Goal: Task Accomplishment & Management: Complete application form

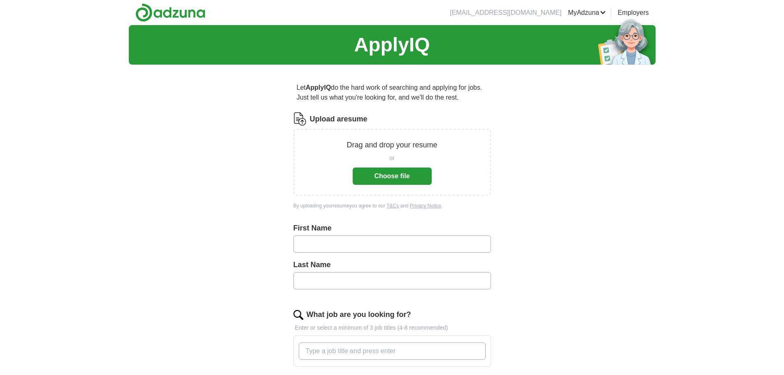
click at [387, 177] on button "Choose file" at bounding box center [392, 175] width 79 height 17
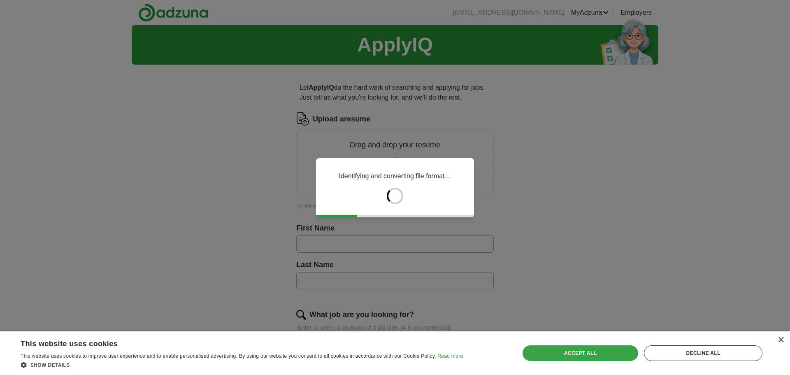
click at [615, 356] on div "Accept all" at bounding box center [581, 353] width 116 height 16
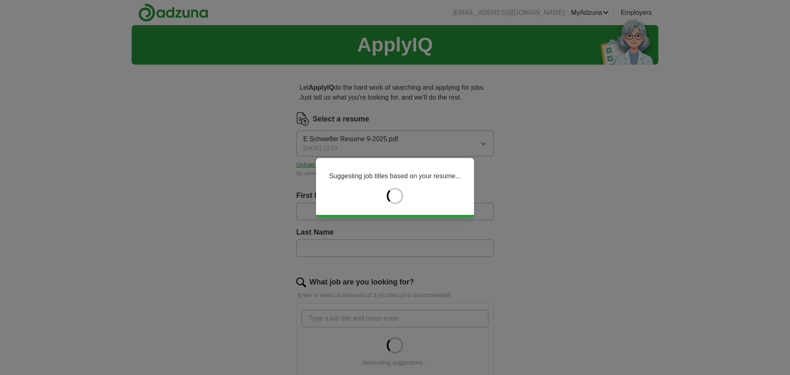
type input "****"
type input "*********"
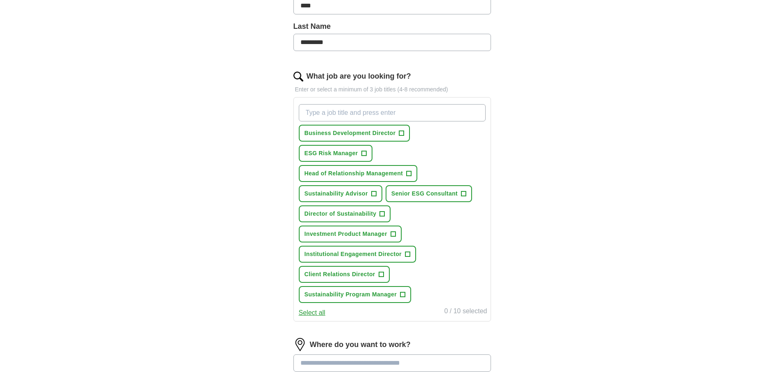
scroll to position [247, 0]
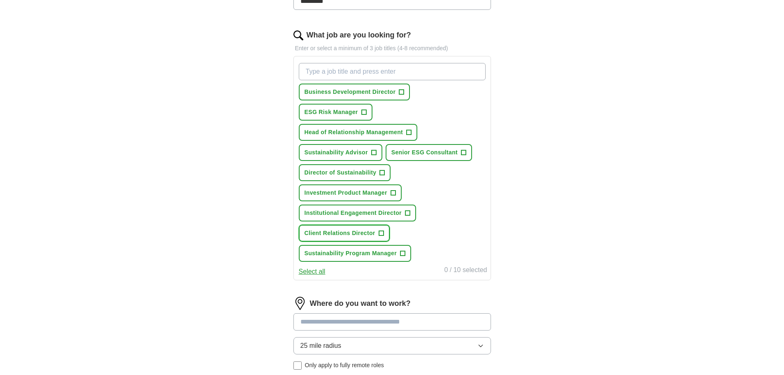
click at [381, 235] on span "+" at bounding box center [381, 233] width 5 height 7
click at [405, 213] on span "+" at bounding box center [407, 213] width 5 height 7
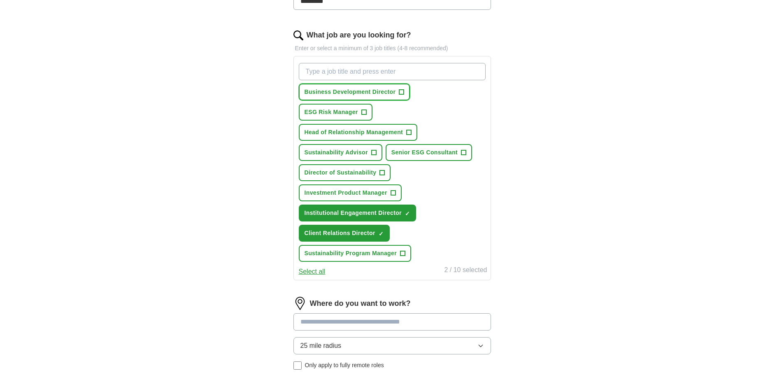
click at [402, 93] on span "+" at bounding box center [401, 92] width 5 height 7
click at [408, 132] on span "+" at bounding box center [409, 132] width 5 height 7
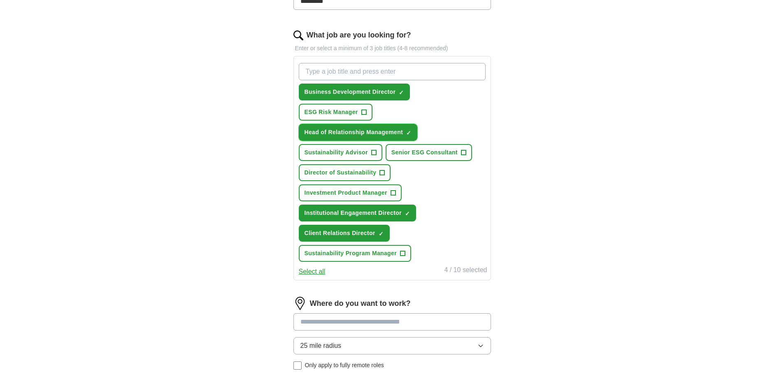
scroll to position [206, 0]
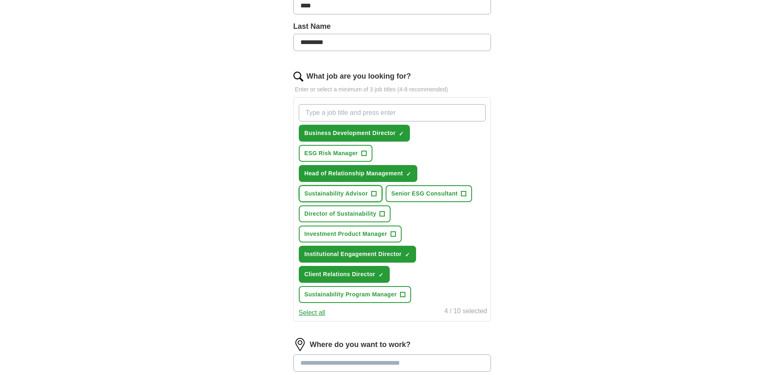
click at [373, 191] on span "+" at bounding box center [373, 194] width 5 height 7
click at [382, 212] on span "+" at bounding box center [382, 214] width 5 height 7
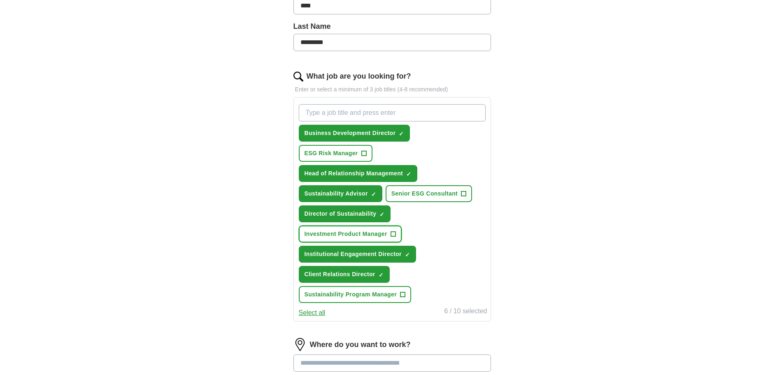
click at [393, 233] on span "+" at bounding box center [393, 234] width 5 height 7
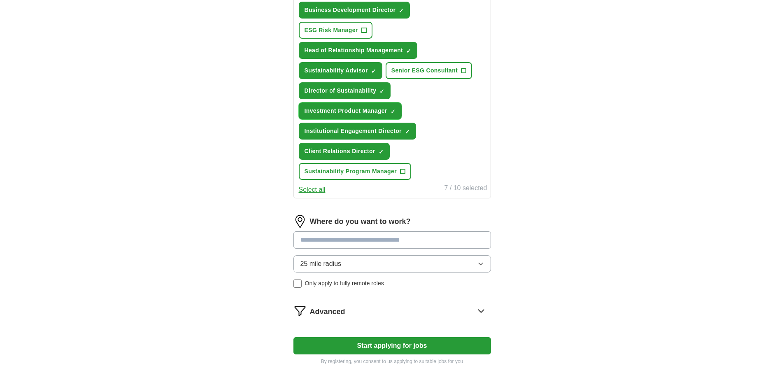
scroll to position [329, 0]
click at [409, 244] on input at bounding box center [392, 239] width 198 height 17
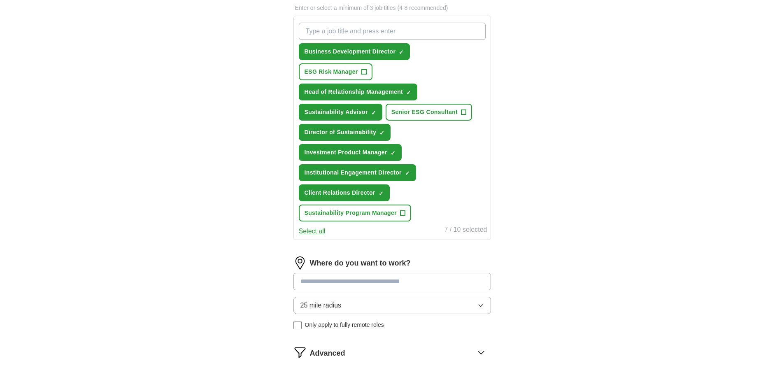
scroll to position [288, 0]
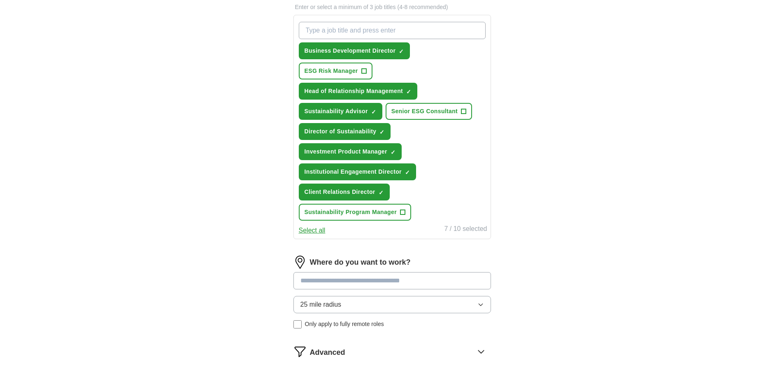
click at [395, 281] on input at bounding box center [392, 280] width 198 height 17
type input "***"
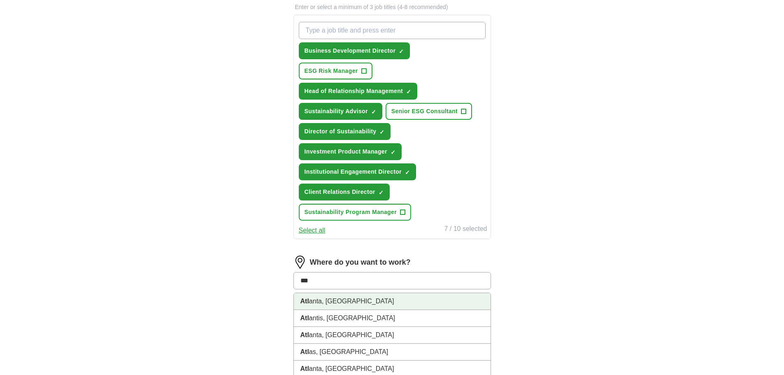
click at [379, 298] on li "Atl anta, [GEOGRAPHIC_DATA]" at bounding box center [392, 301] width 197 height 17
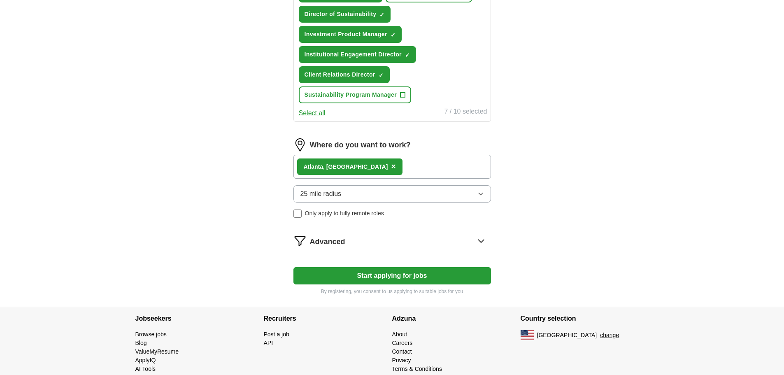
scroll to position [420, 0]
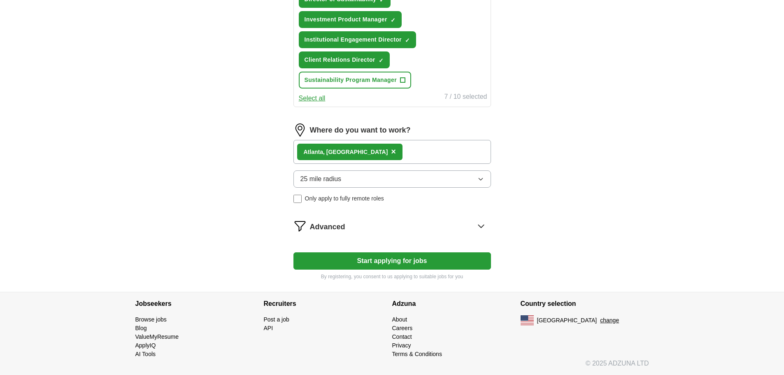
click at [479, 227] on icon at bounding box center [480, 225] width 13 height 13
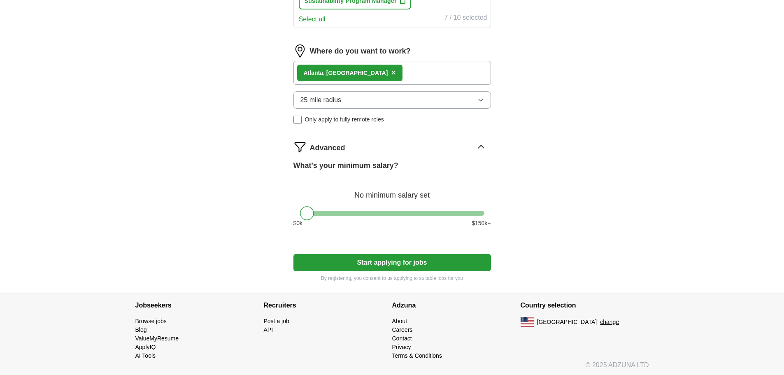
scroll to position [501, 0]
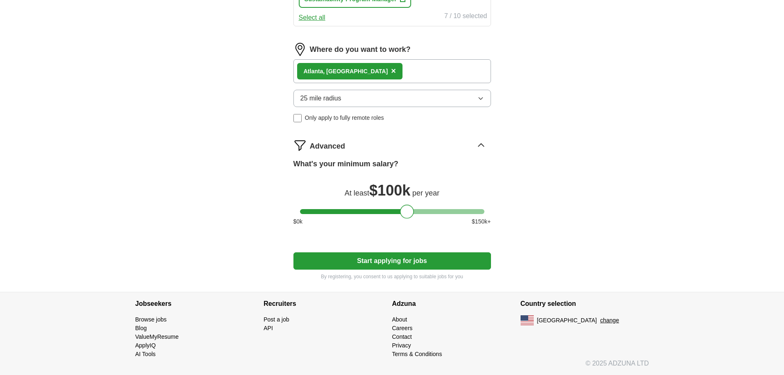
drag, startPoint x: 306, startPoint y: 213, endPoint x: 406, endPoint y: 216, distance: 100.0
click at [406, 216] on div at bounding box center [407, 212] width 14 height 14
click at [405, 260] on button "Start applying for jobs" at bounding box center [392, 260] width 198 height 17
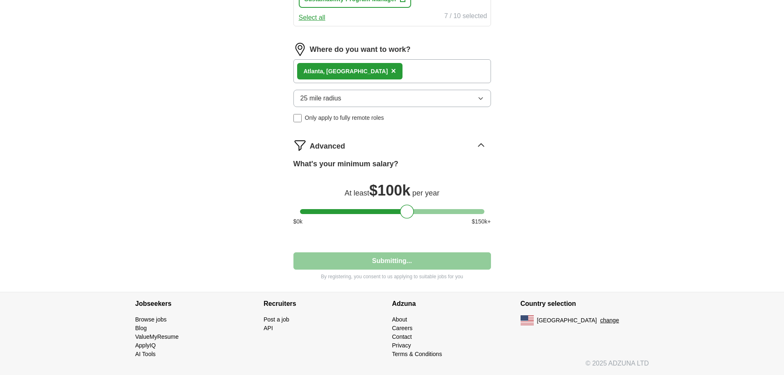
select select "**"
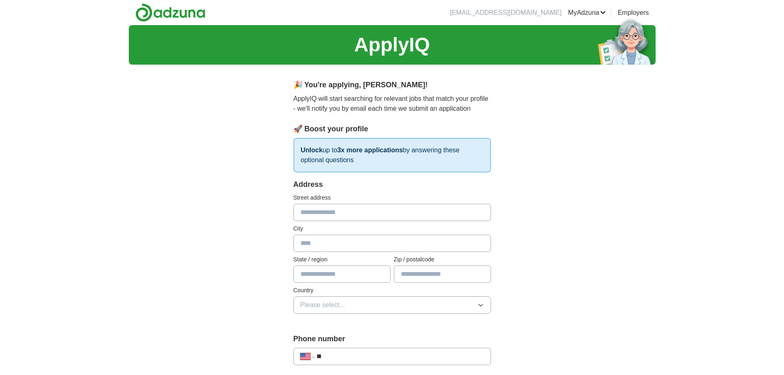
scroll to position [41, 0]
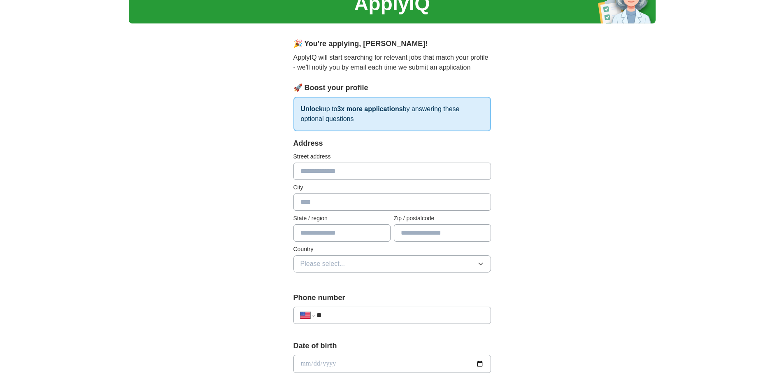
click at [419, 176] on input "text" at bounding box center [392, 171] width 198 height 17
type input "**********"
type input "*******"
type input "**"
type input "*****"
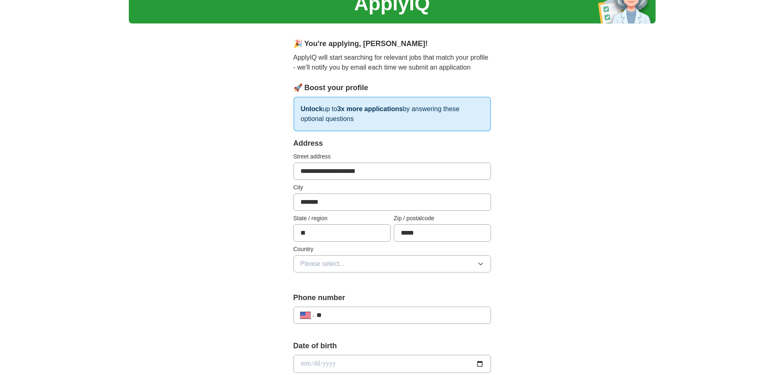
click at [547, 214] on div "**********" at bounding box center [392, 358] width 527 height 749
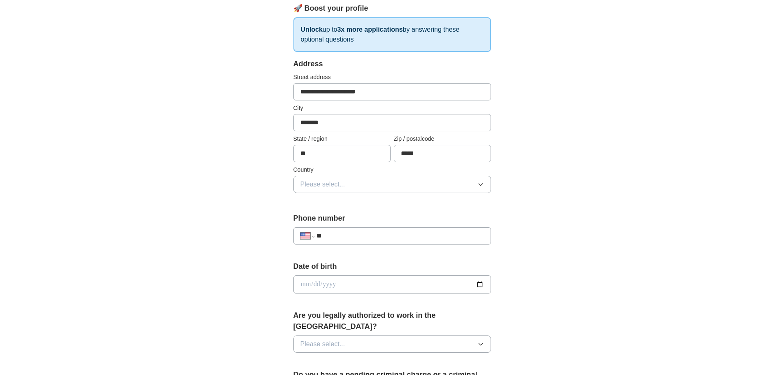
scroll to position [123, 0]
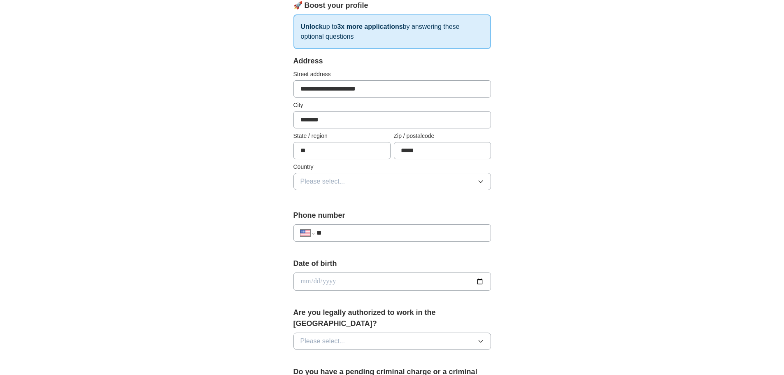
click at [424, 177] on button "Please select..." at bounding box center [392, 181] width 198 height 17
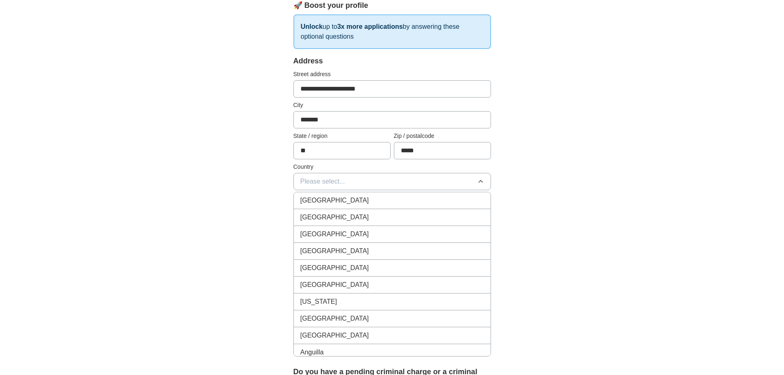
click at [410, 210] on li "[GEOGRAPHIC_DATA]" at bounding box center [392, 217] width 197 height 17
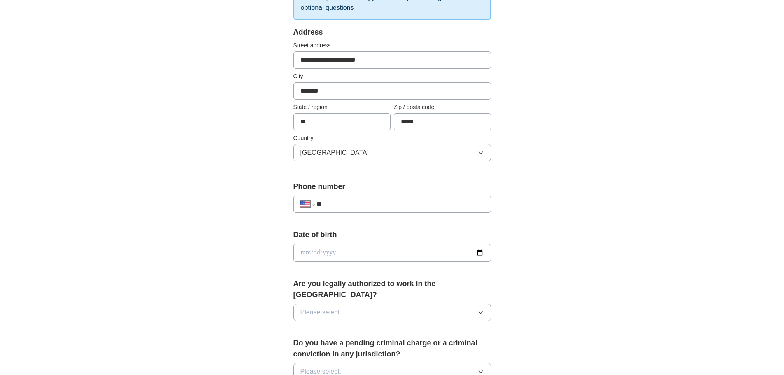
scroll to position [206, 0]
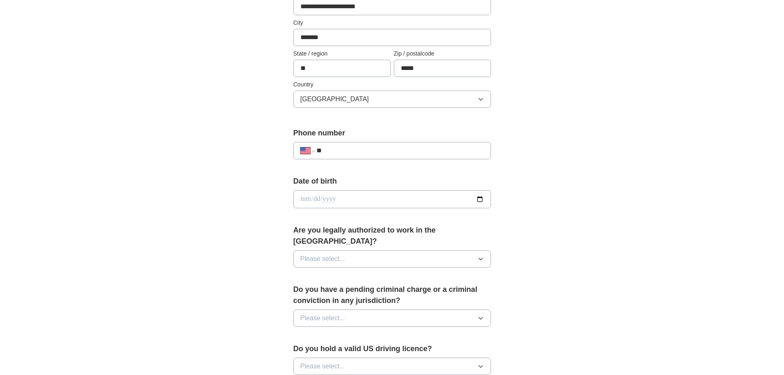
click at [422, 148] on input "**" at bounding box center [399, 151] width 167 height 10
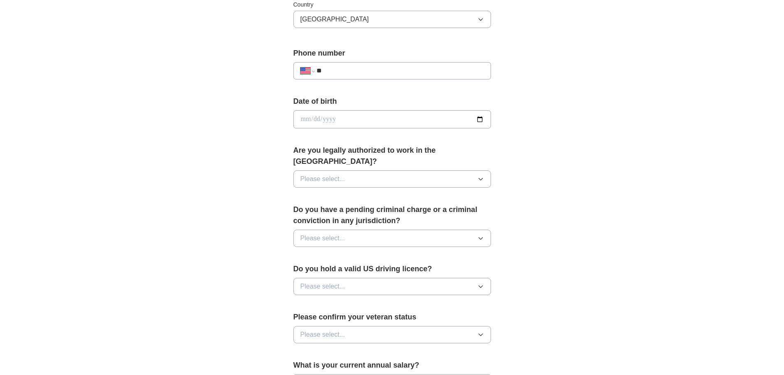
scroll to position [288, 0]
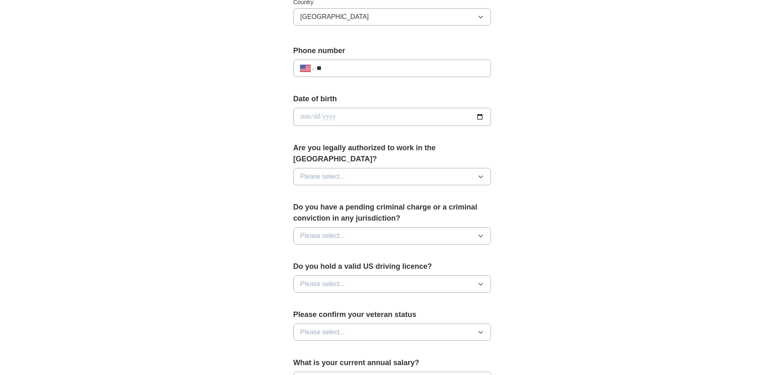
click at [472, 168] on button "Please select..." at bounding box center [392, 176] width 198 height 17
click at [463, 191] on div "Yes" at bounding box center [392, 196] width 184 height 10
click at [438, 227] on button "Please select..." at bounding box center [392, 235] width 198 height 17
click at [435, 267] on div "No" at bounding box center [392, 272] width 184 height 10
click at [440, 275] on button "Please select..." at bounding box center [392, 283] width 198 height 17
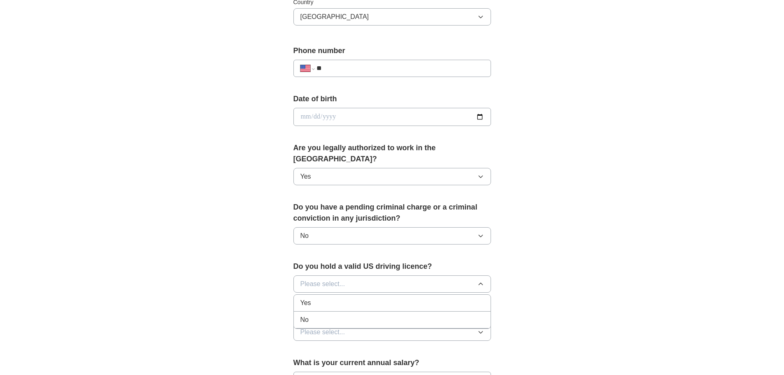
click at [431, 298] on li "Yes" at bounding box center [392, 303] width 197 height 17
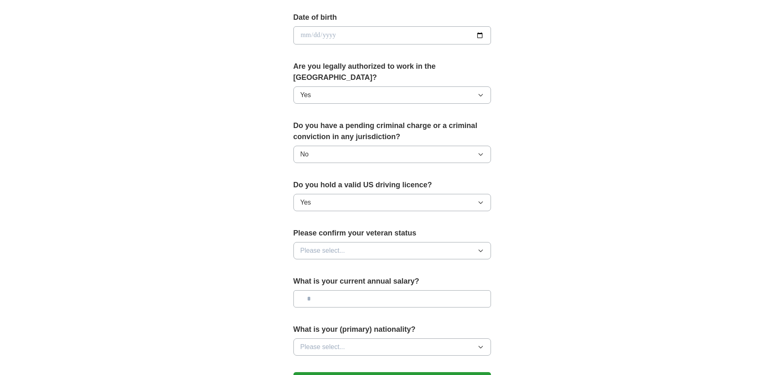
scroll to position [370, 0]
click at [439, 241] on button "Please select..." at bounding box center [392, 249] width 198 height 17
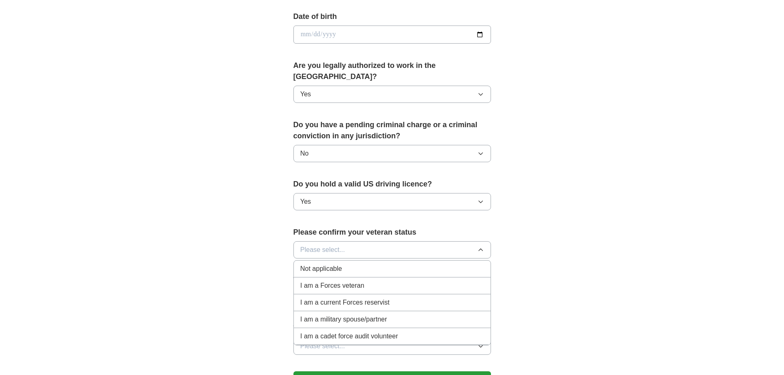
click at [412, 264] on div "Not applicable" at bounding box center [392, 269] width 184 height 10
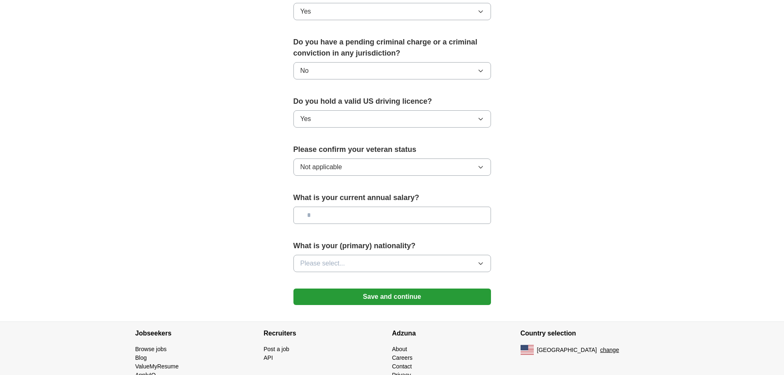
scroll to position [472, 0]
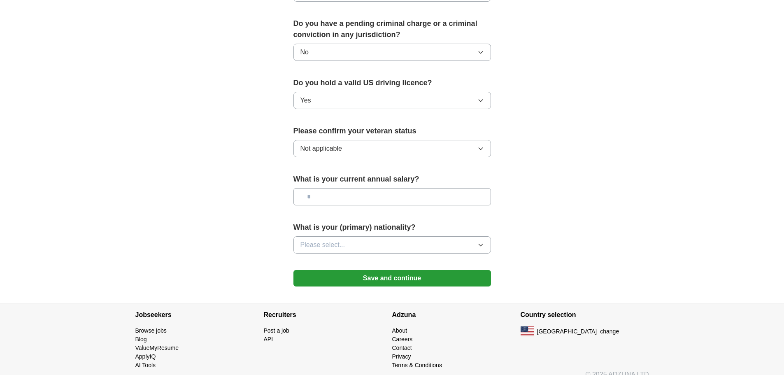
click at [447, 236] on button "Please select..." at bounding box center [392, 244] width 198 height 17
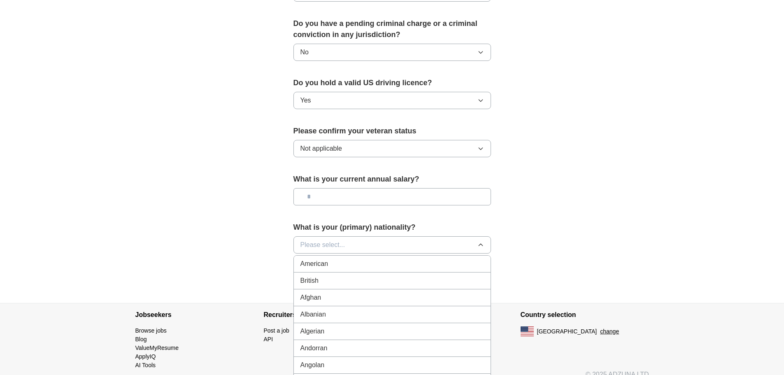
click at [421, 259] on div "American" at bounding box center [392, 264] width 184 height 10
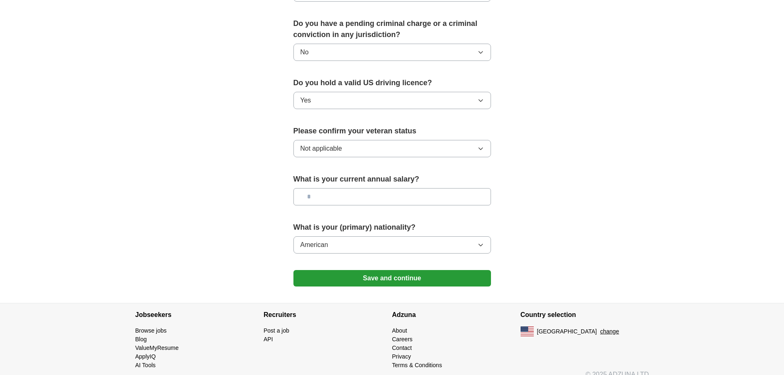
click at [425, 270] on button "Save and continue" at bounding box center [392, 278] width 198 height 16
